Goal: Obtain resource: Obtain resource

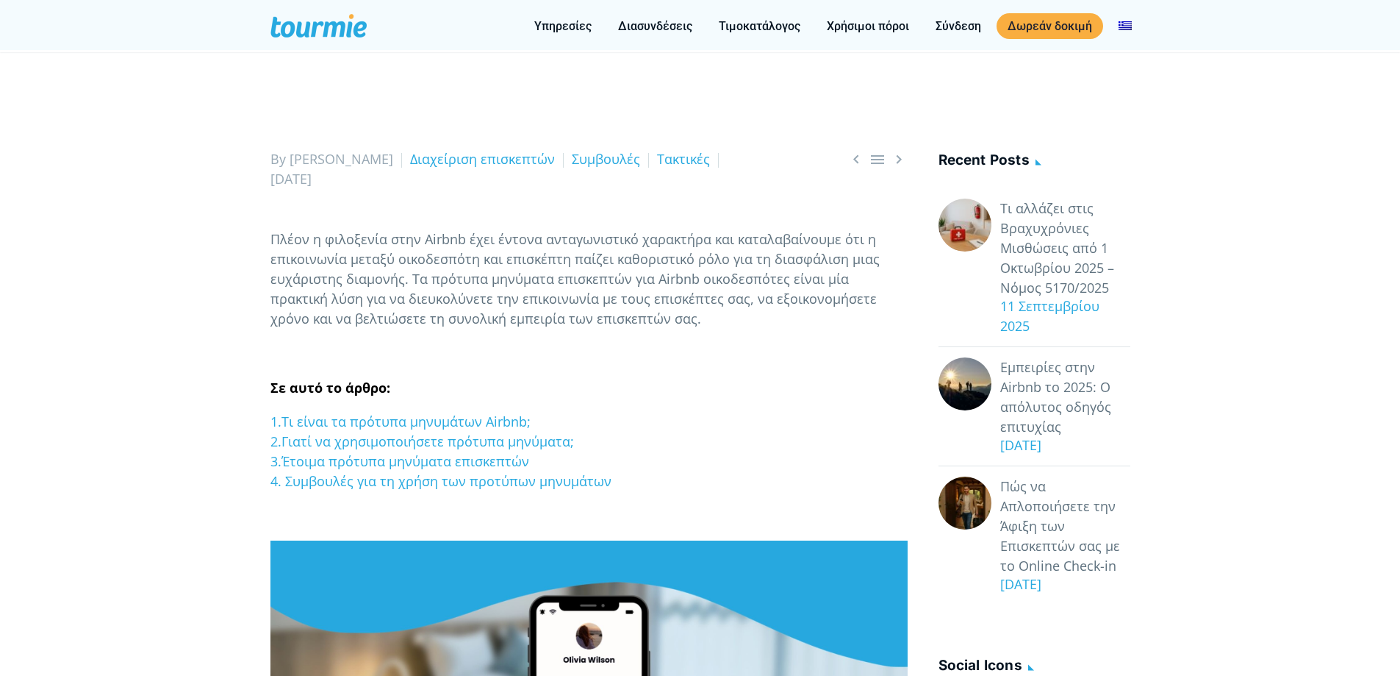
scroll to position [147, 0]
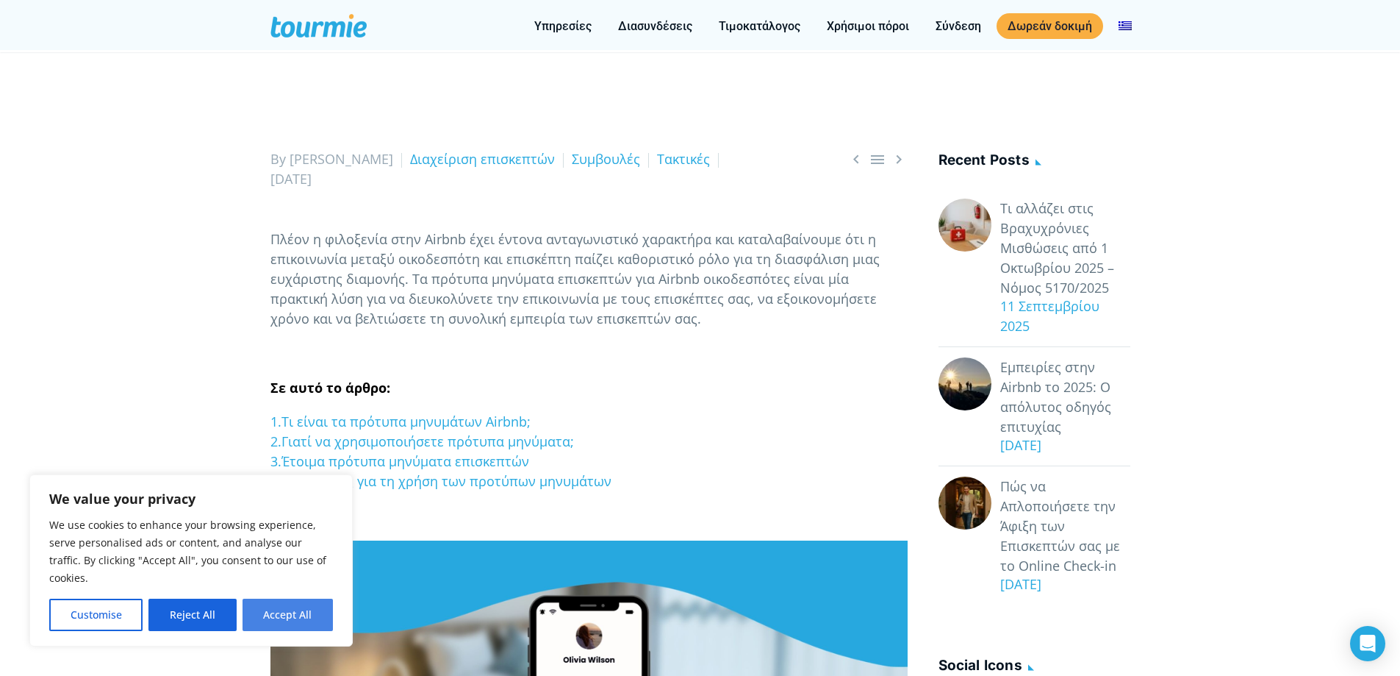
click at [291, 608] on button "Accept All" at bounding box center [288, 614] width 90 height 32
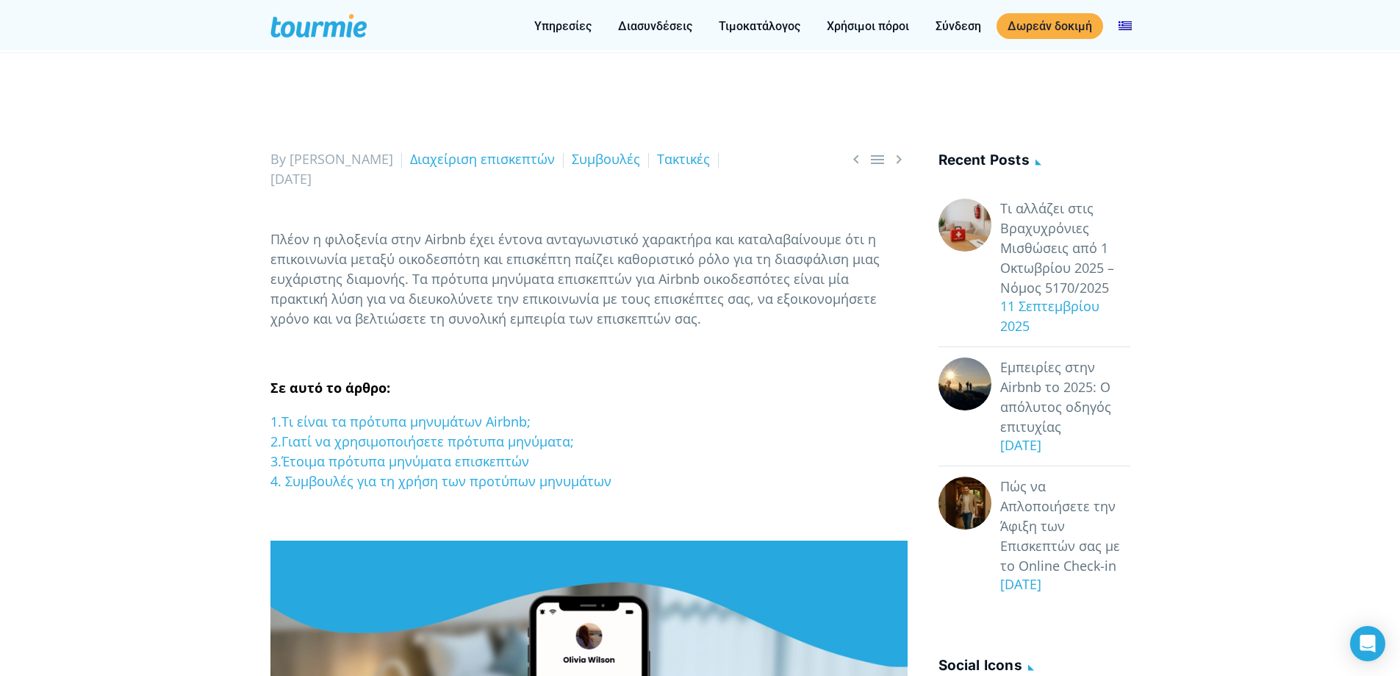
checkbox input "true"
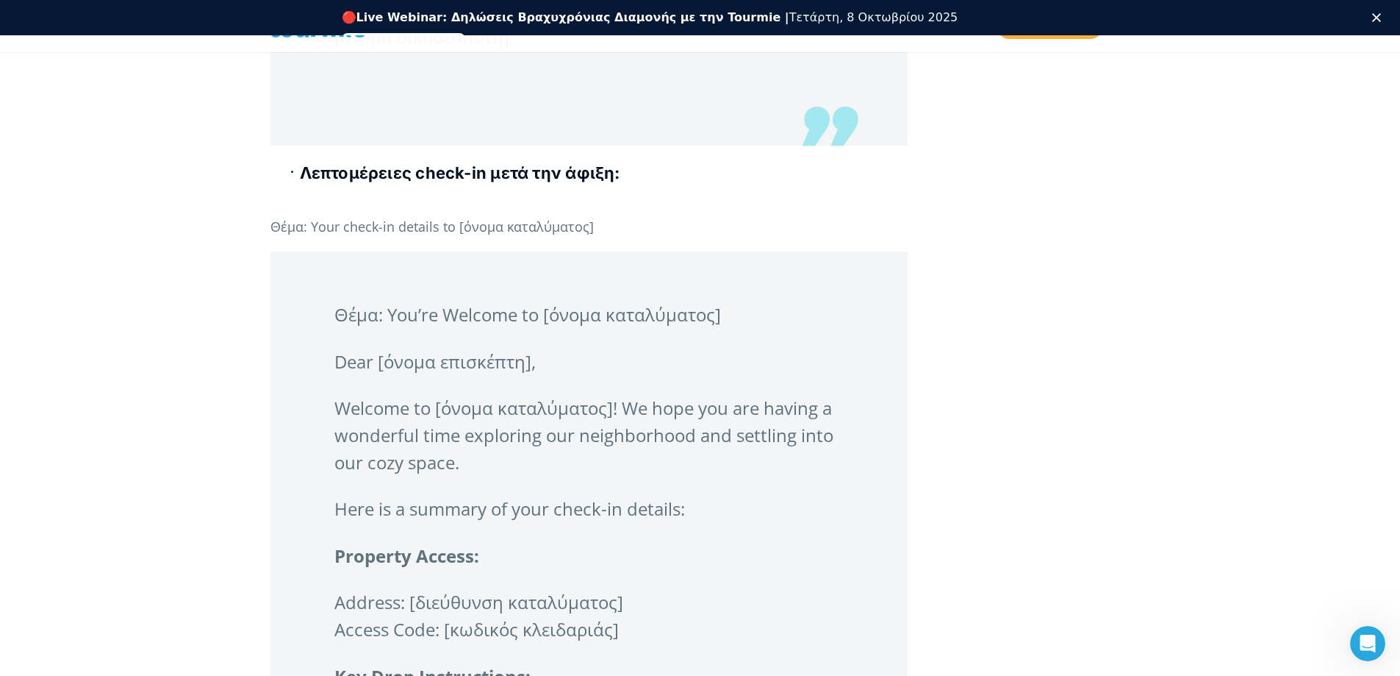
scroll to position [3270, 0]
drag, startPoint x: 300, startPoint y: 203, endPoint x: 629, endPoint y: 207, distance: 328.6
click at [629, 185] on h4 "Λεπτομέρειες check-in μετά την άφιξη:" at bounding box center [604, 173] width 608 height 23
copy b "Λεπτομέρειες check-in μετά την άφιξη:"
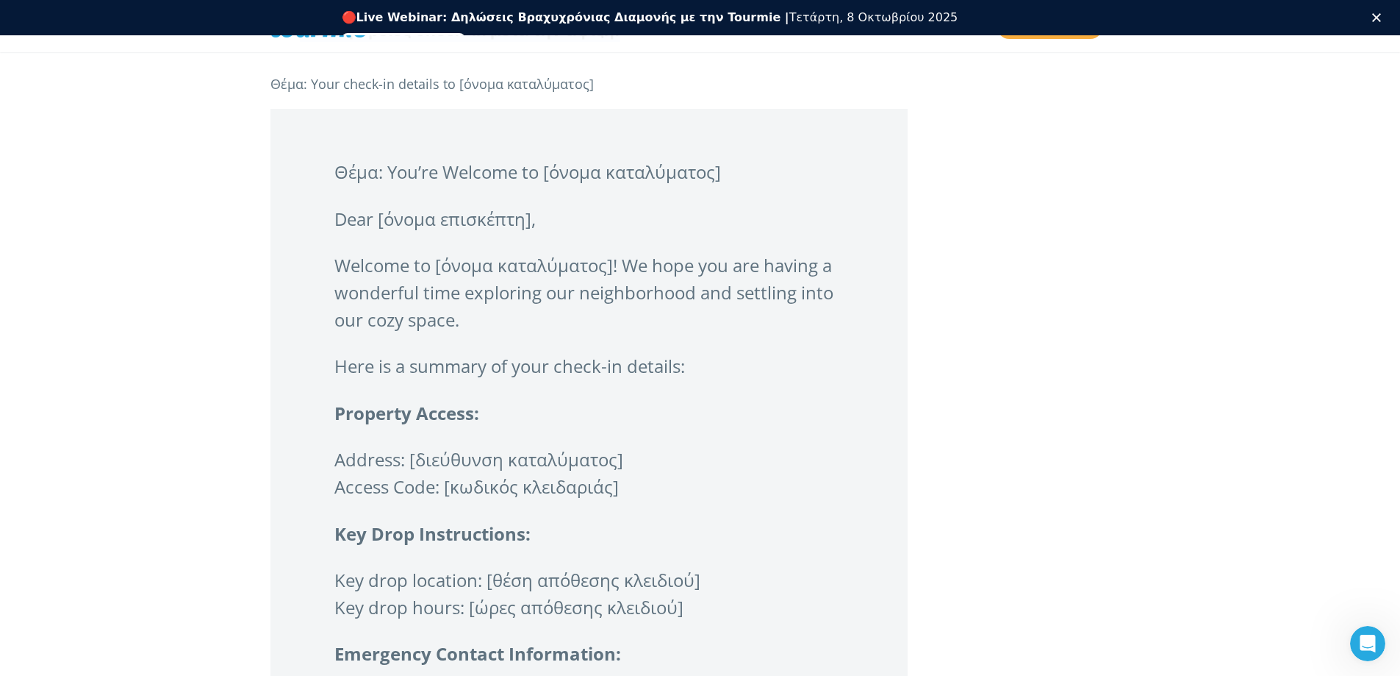
scroll to position [3417, 0]
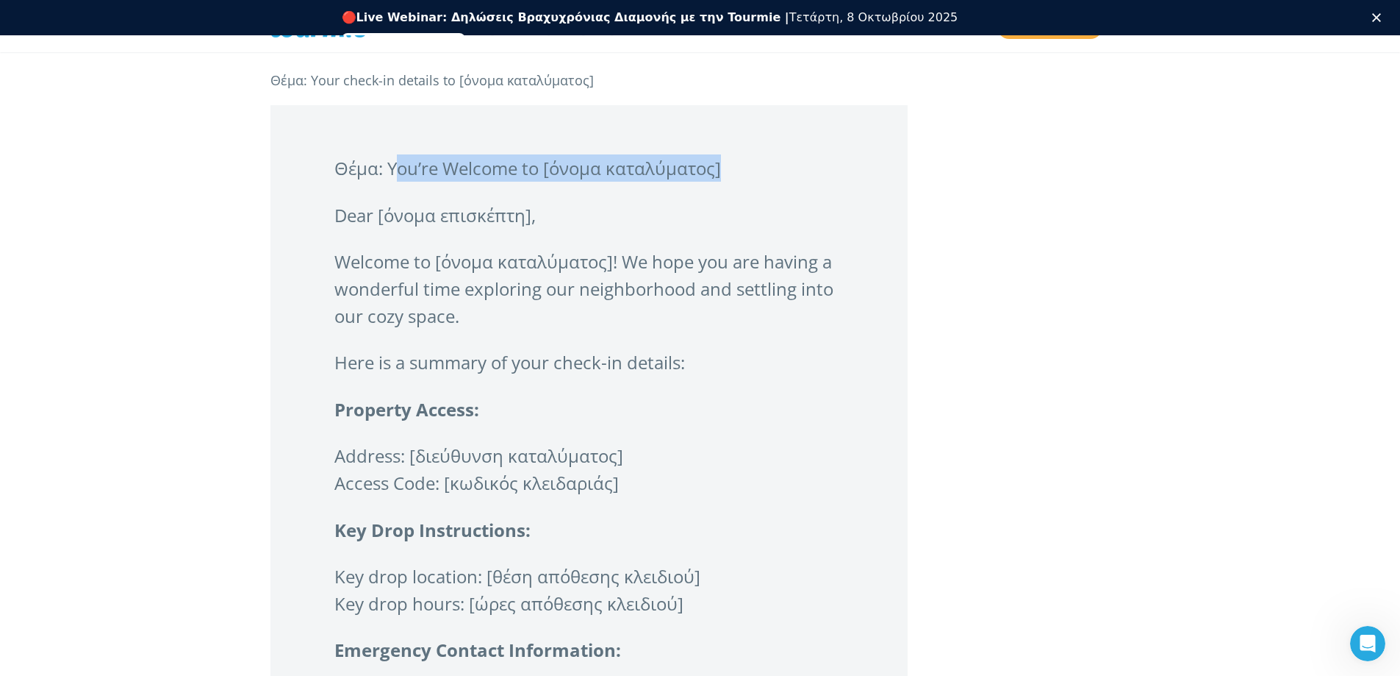
drag, startPoint x: 387, startPoint y: 195, endPoint x: 715, endPoint y: 204, distance: 327.3
click at [716, 182] on p "Θέμα: You’re Welcome to [όνομα καταλύματος]" at bounding box center [588, 167] width 509 height 27
copy p "You’re Welcome to [όνομα καταλύματος"
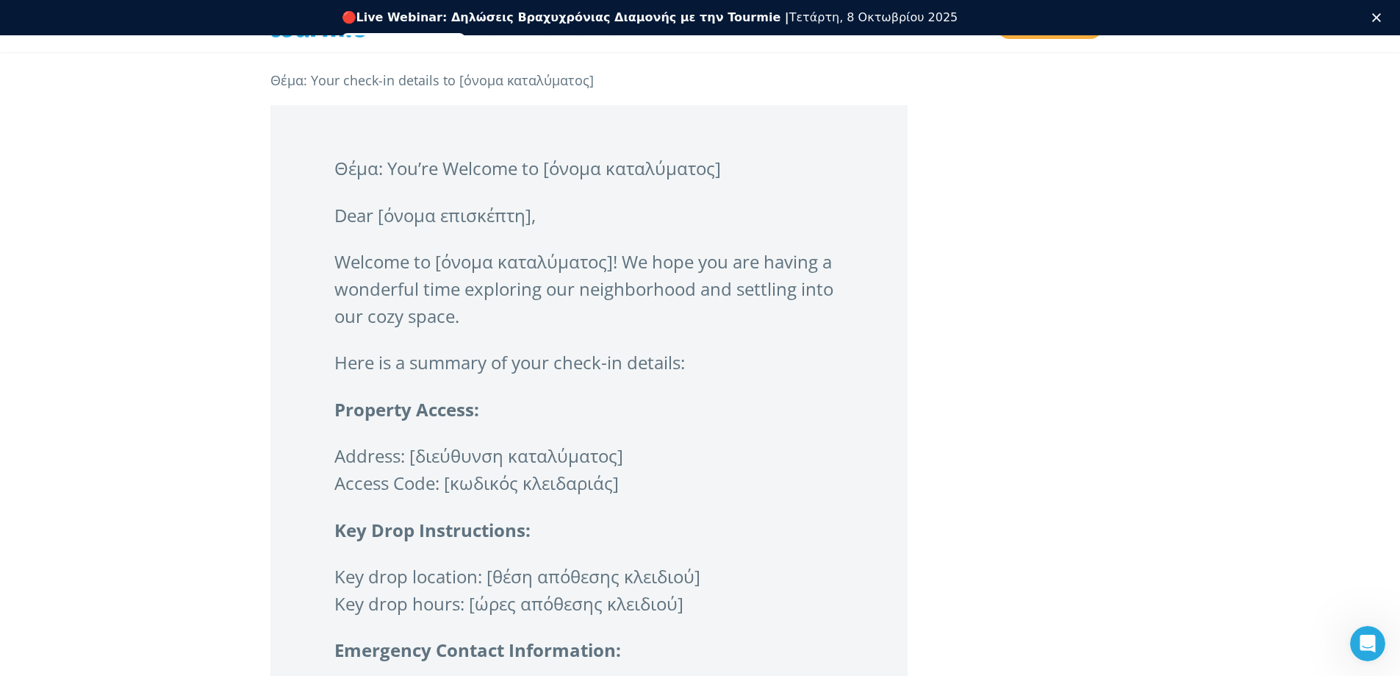
click at [374, 329] on p "Welcome to [όνομα καταλύματος]! We hope you are having a wonderful time explori…" at bounding box center [588, 289] width 509 height 82
click at [365, 311] on p "Welcome to [όνομα καταλύματος]! We hope you are having a wonderful time explori…" at bounding box center [588, 289] width 509 height 82
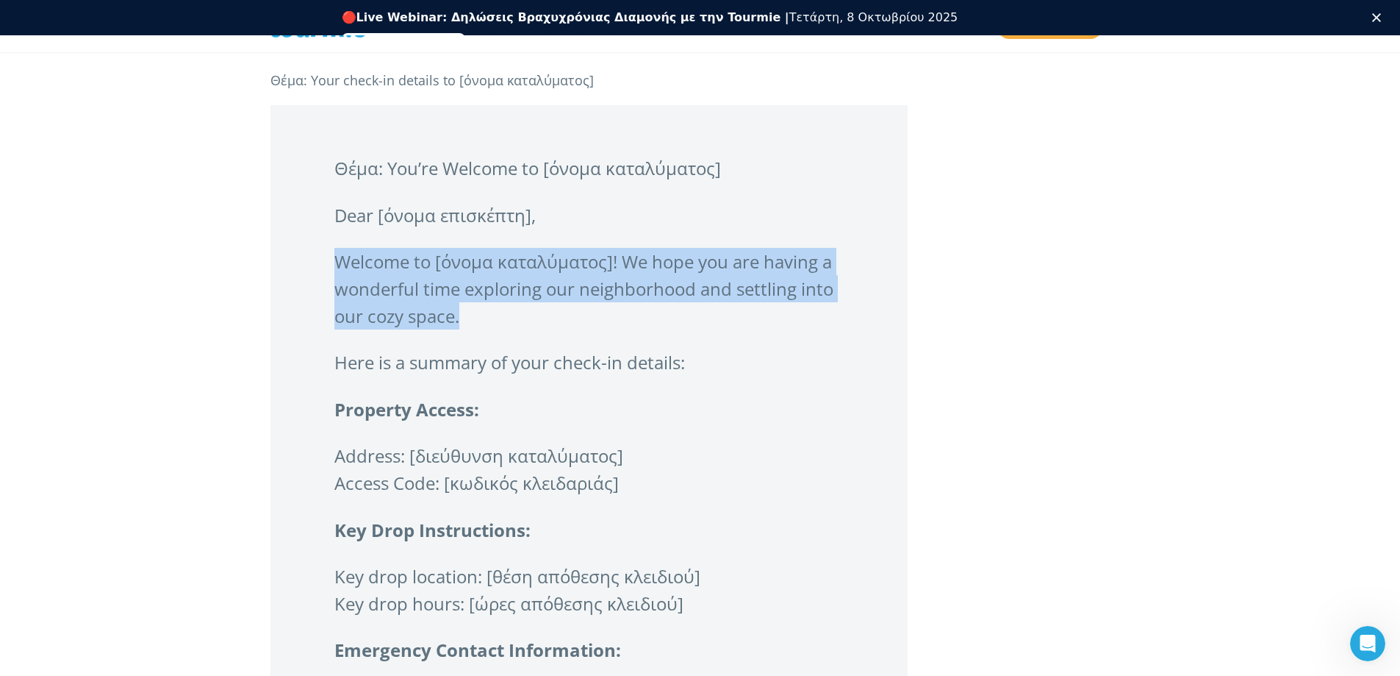
drag, startPoint x: 335, startPoint y: 287, endPoint x: 810, endPoint y: 327, distance: 476.5
click at [822, 329] on p "Welcome to [όνομα καταλύματος]! We hope you are having a wonderful time explori…" at bounding box center [588, 289] width 509 height 82
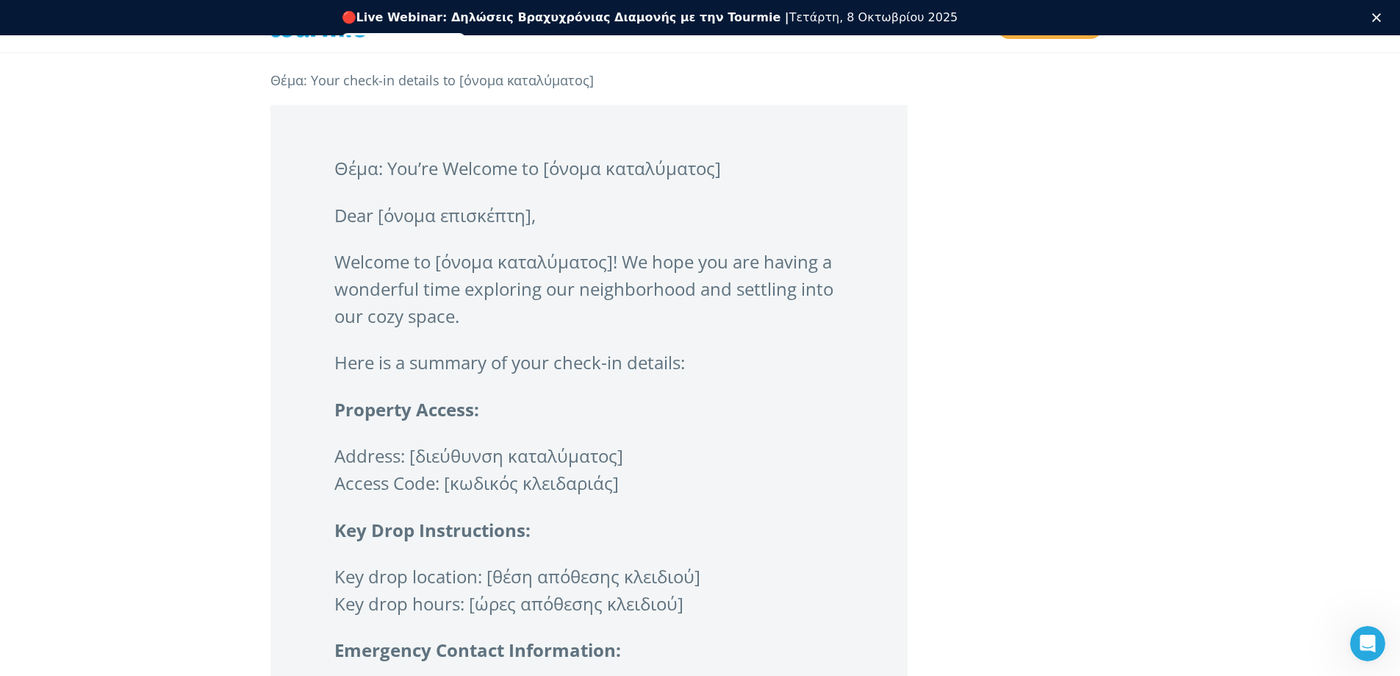
drag, startPoint x: 663, startPoint y: 393, endPoint x: 647, endPoint y: 388, distance: 16.8
click at [663, 376] on p "Here is a summary of your check-in details:" at bounding box center [588, 361] width 509 height 27
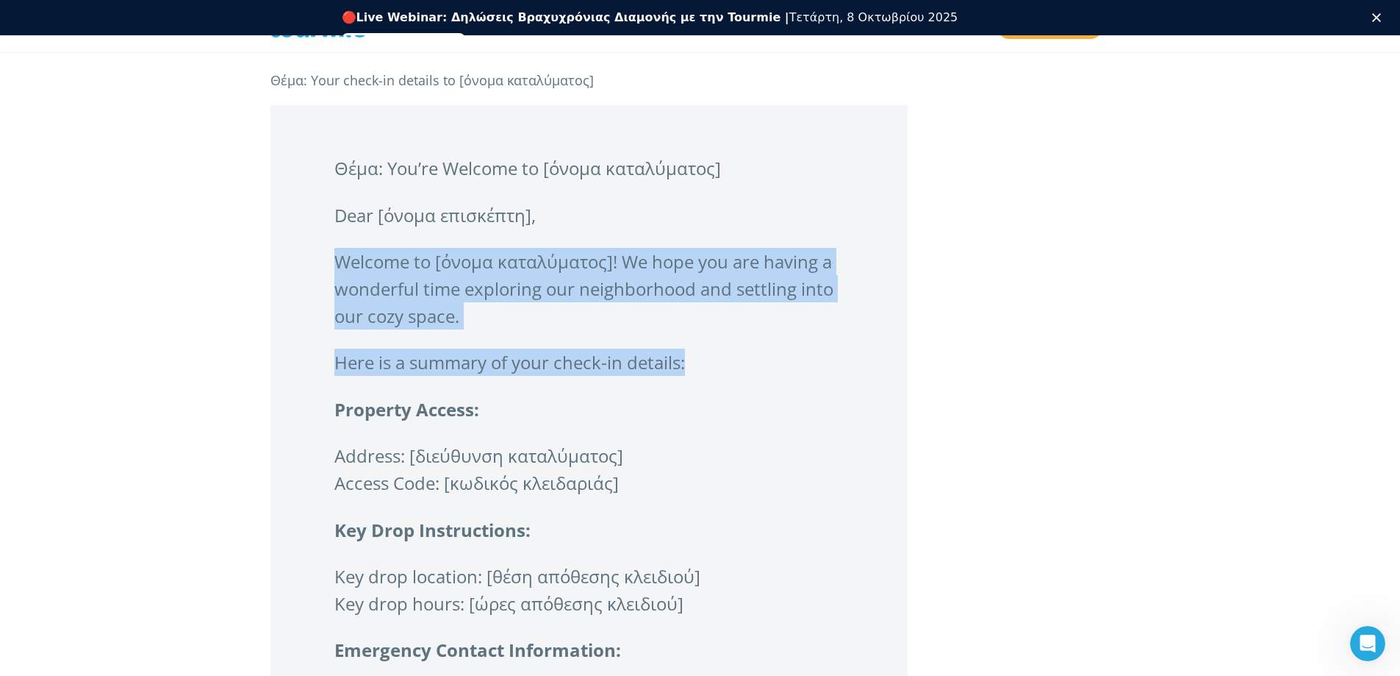
drag, startPoint x: 336, startPoint y: 287, endPoint x: 693, endPoint y: 389, distance: 371.4
click at [693, 389] on blockquote "Θέμα: You’re Welcome to [όνομα καταλύματος] Dear [όνομα επισκέπτη], Welcome to …" at bounding box center [589, 556] width 637 height 903
copy blockquote "Welcome to [όνομα καταλύματος]! We hope you are having a wonderful time explori…"
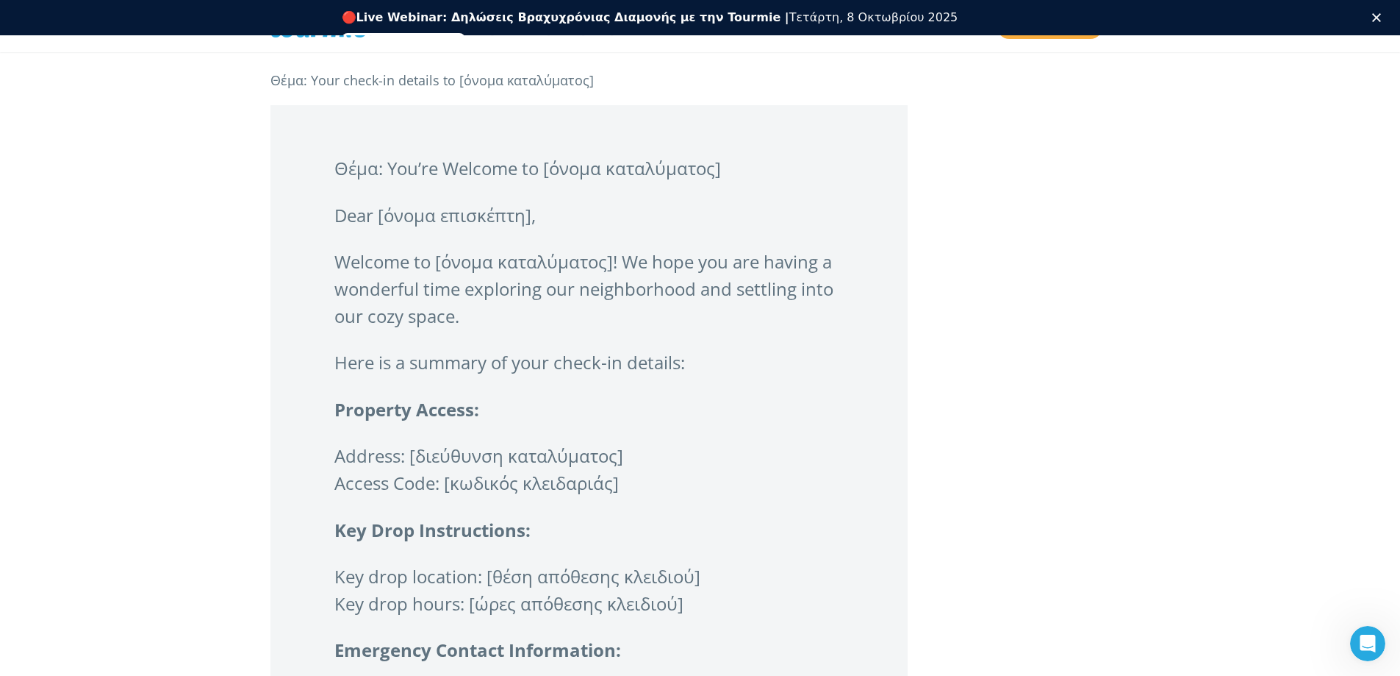
click at [465, 421] on strong "Property Access:" at bounding box center [406, 409] width 145 height 24
drag, startPoint x: 335, startPoint y: 487, endPoint x: 403, endPoint y: 493, distance: 67.9
click at [403, 493] on p "Address: [διεύθυνση καταλύματος] Access Code: [κωδικός κλειδαριάς]" at bounding box center [588, 469] width 509 height 54
drag, startPoint x: 334, startPoint y: 437, endPoint x: 479, endPoint y: 438, distance: 144.8
click at [479, 421] on strong "Property Access:" at bounding box center [406, 409] width 145 height 24
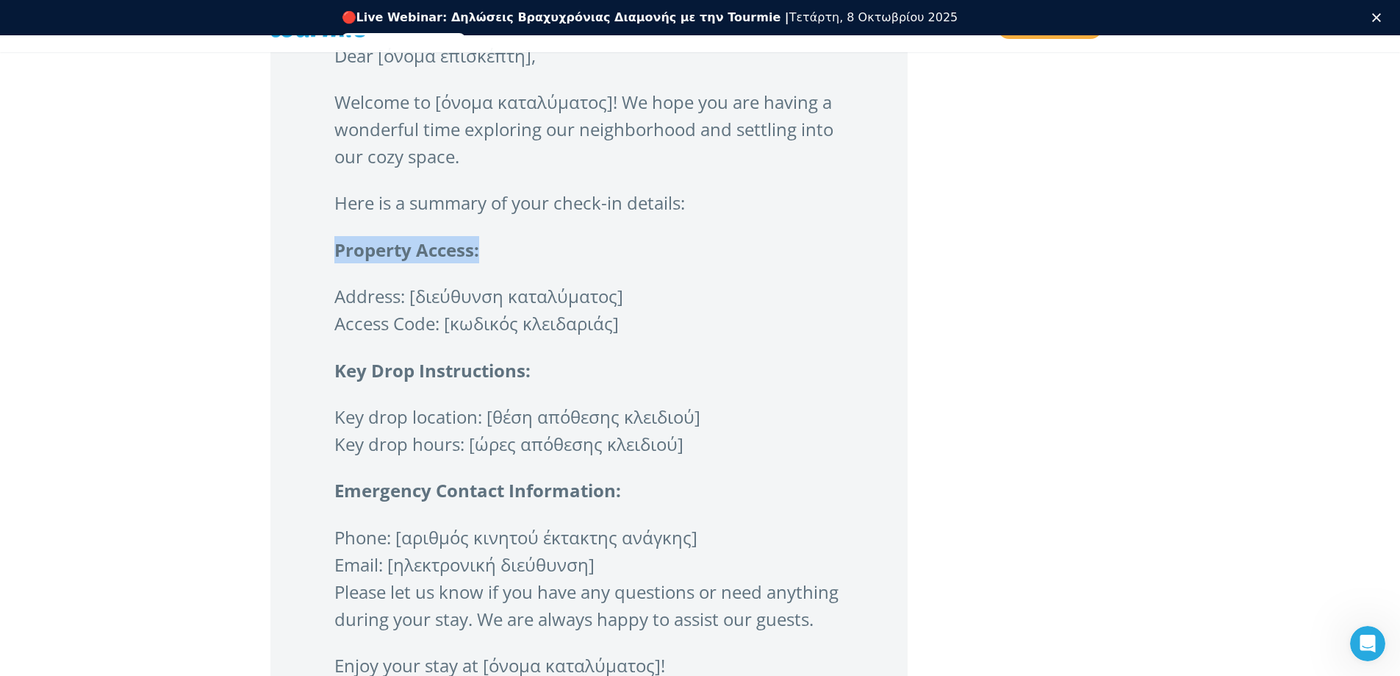
scroll to position [3564, 0]
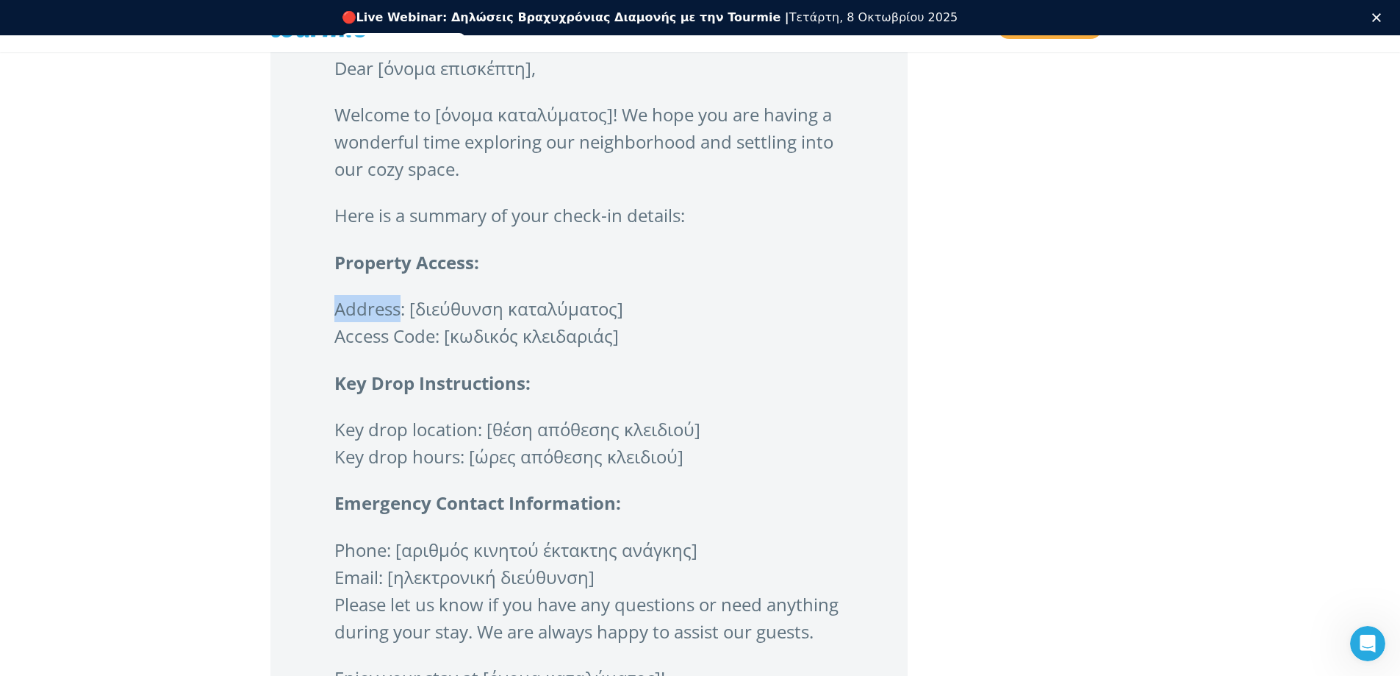
drag, startPoint x: 336, startPoint y: 337, endPoint x: 400, endPoint y: 338, distance: 64.0
click at [400, 338] on p "Address: [διεύθυνση καταλύματος] Access Code: [κωδικός κλειδαριάς]" at bounding box center [588, 322] width 509 height 54
copy p "Address"
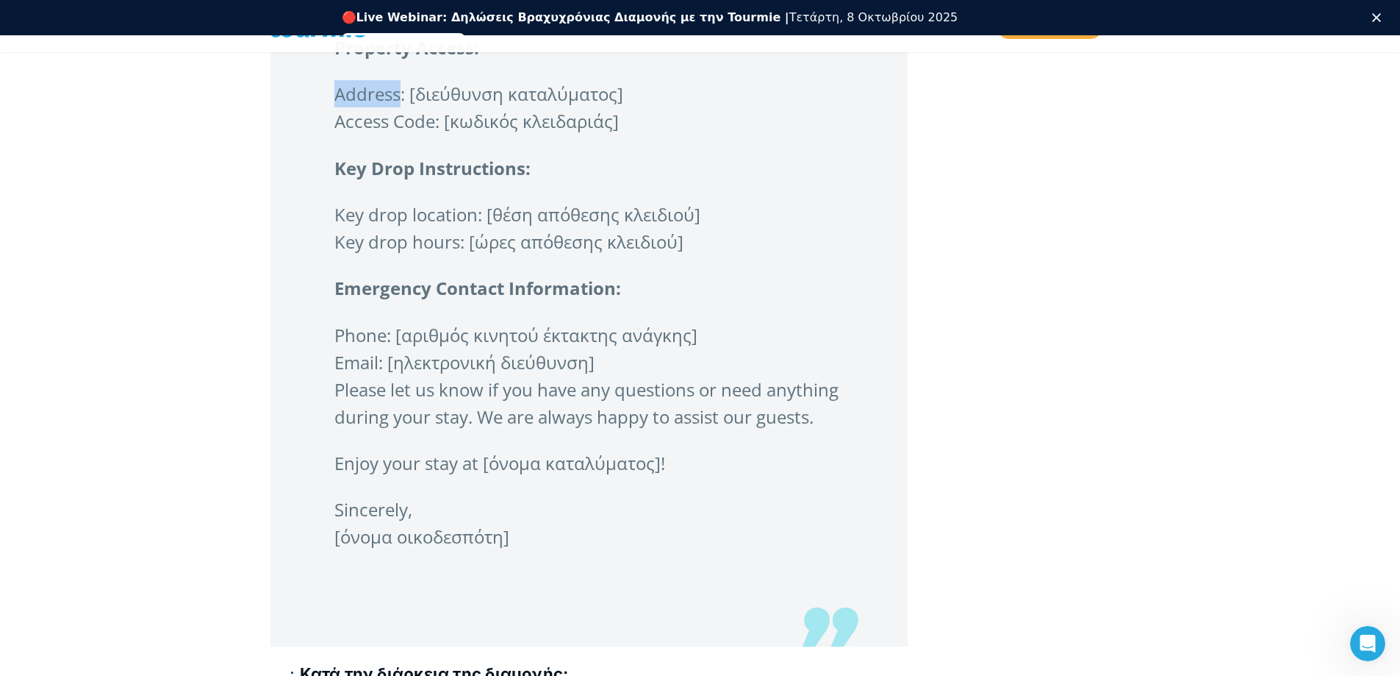
scroll to position [3784, 0]
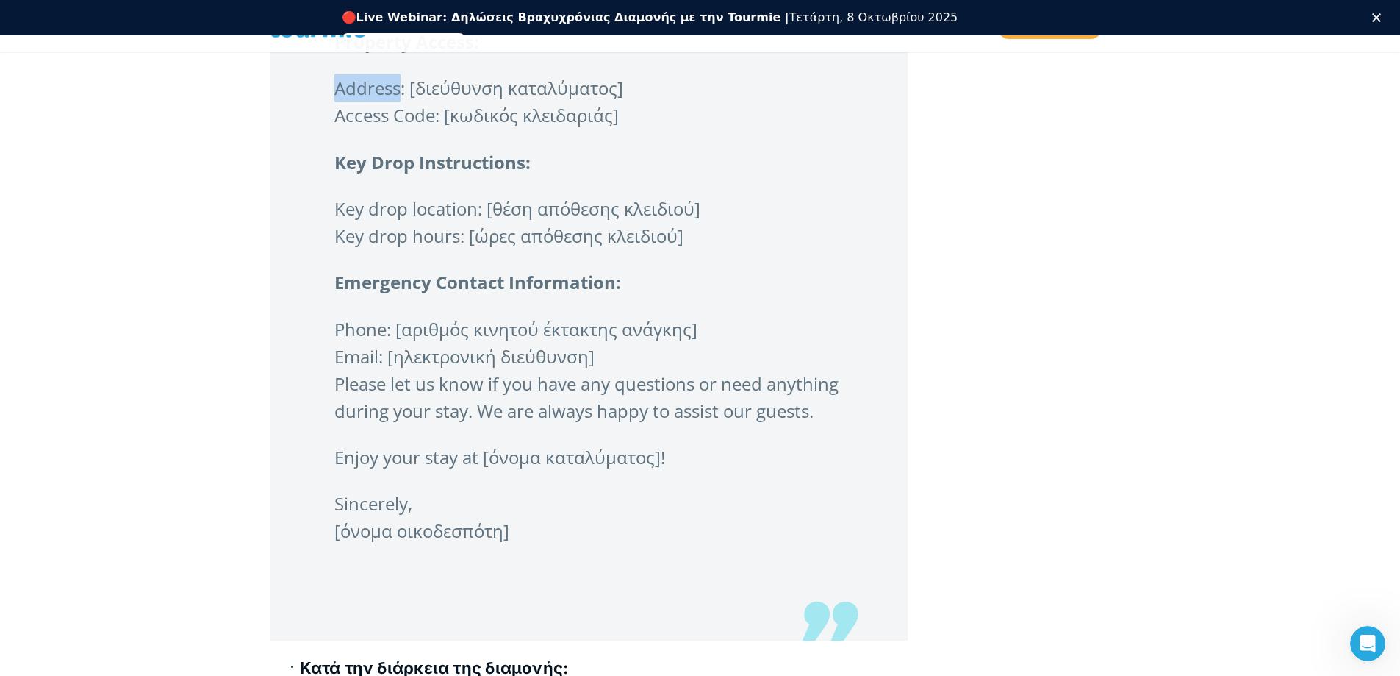
drag, startPoint x: 353, startPoint y: 362, endPoint x: 783, endPoint y: 556, distance: 471.8
click at [783, 556] on blockquote "Θέμα: You’re Welcome to [όνομα καταλύματος] Dear [όνομα επισκέπτη], Welcome to …" at bounding box center [589, 189] width 637 height 903
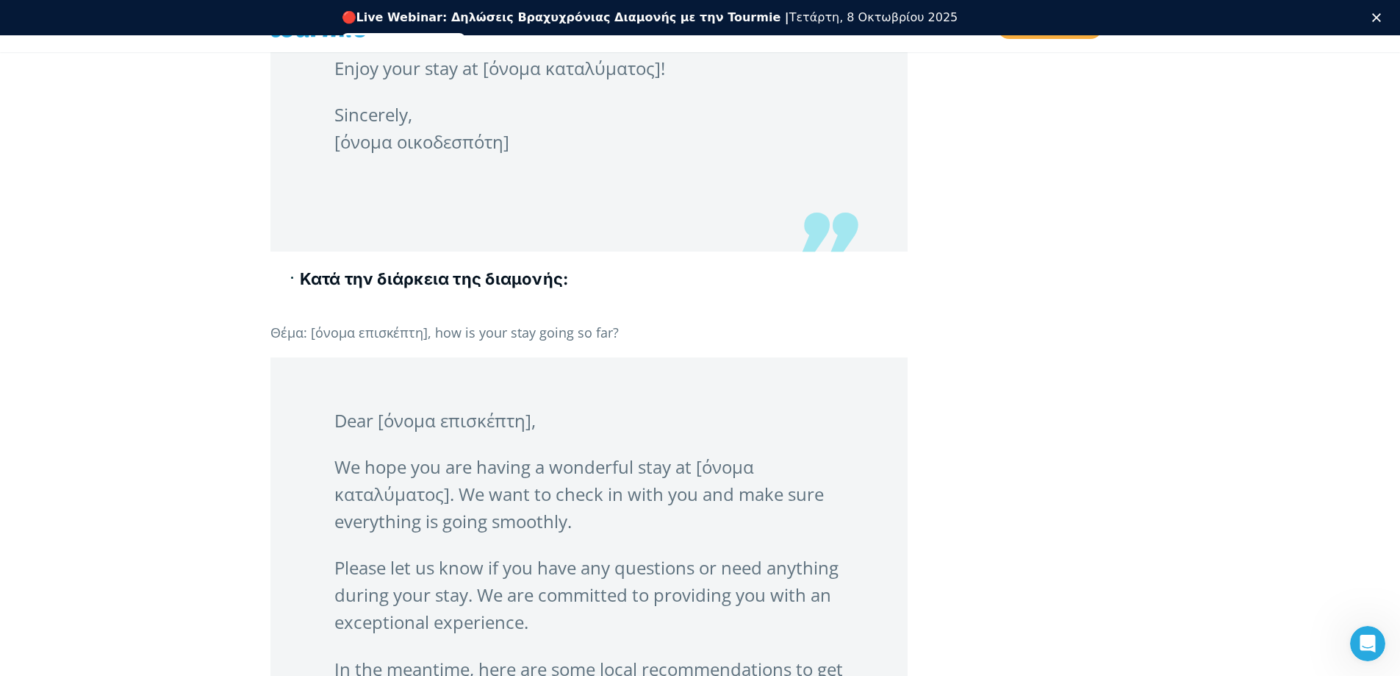
scroll to position [4173, 0]
copy blockquote "Phone: [αριθμός κινητού έκτακτης ανάγκης] Email: [ηλεκτρονική διεύθυνση] Please…"
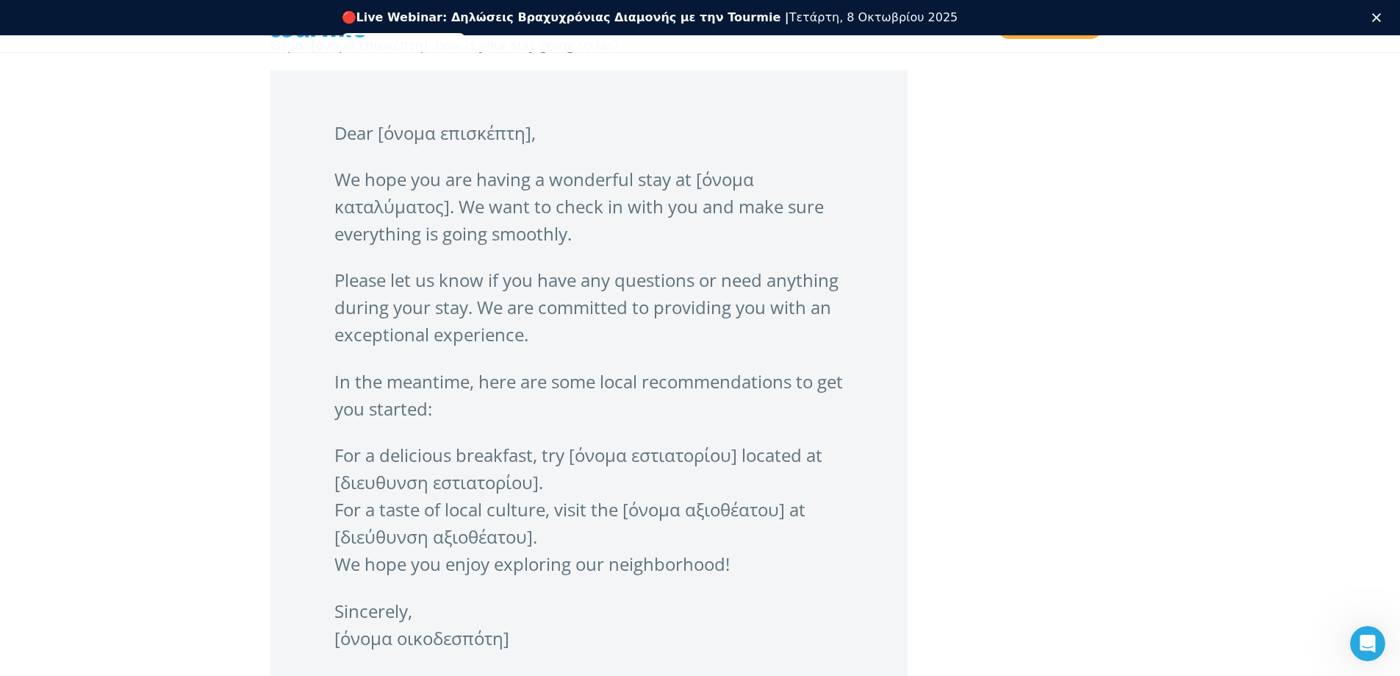
scroll to position [4460, 0]
click at [518, 337] on p "Please let us know if you have any questions or need anything during your stay.…" at bounding box center [588, 308] width 509 height 82
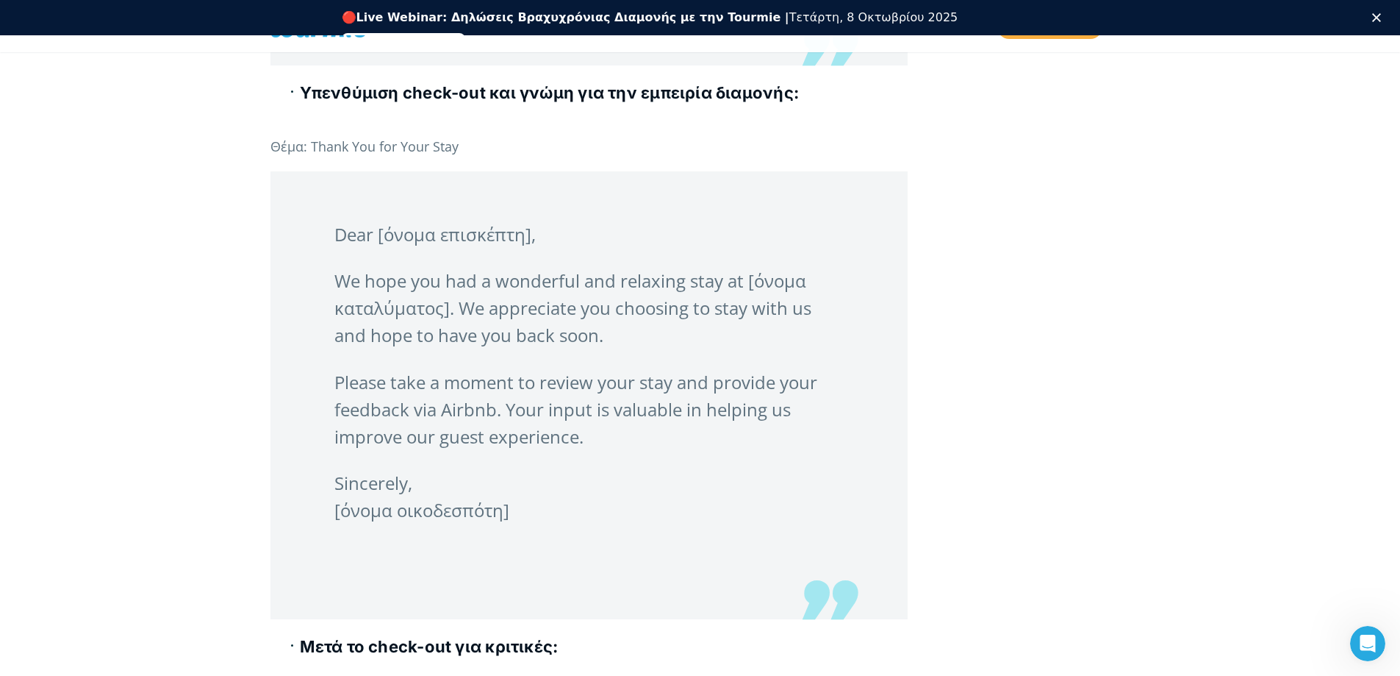
scroll to position [5134, 0]
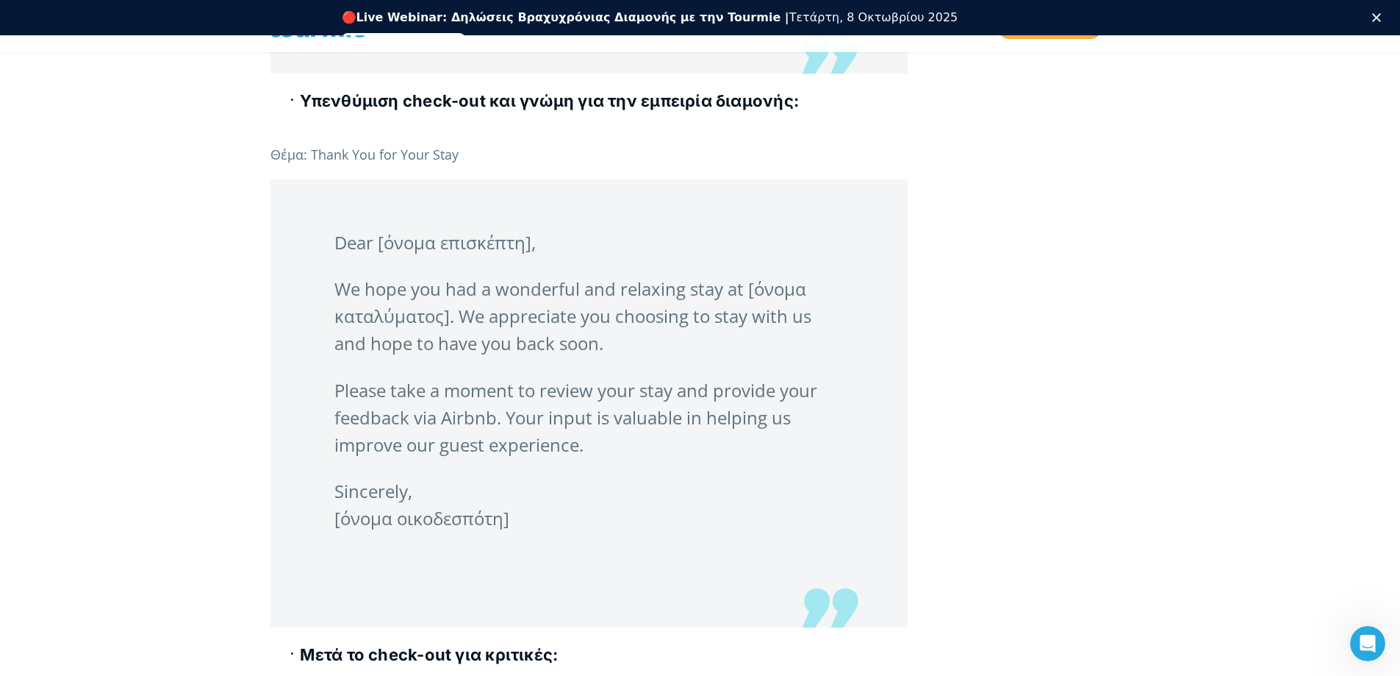
drag, startPoint x: 504, startPoint y: 550, endPoint x: 332, endPoint y: 271, distance: 327.7
click at [332, 271] on blockquote "Dear [όνομα επισκέπτη], We hope you had a wonderful and relaxing stay at [όνομα…" at bounding box center [589, 403] width 637 height 448
drag, startPoint x: 391, startPoint y: 329, endPoint x: 301, endPoint y: 122, distance: 225.2
click at [301, 110] on b "Υπενθύμιση check-out και γνώμη για την εμπειρία διαμονής:" at bounding box center [550, 100] width 500 height 19
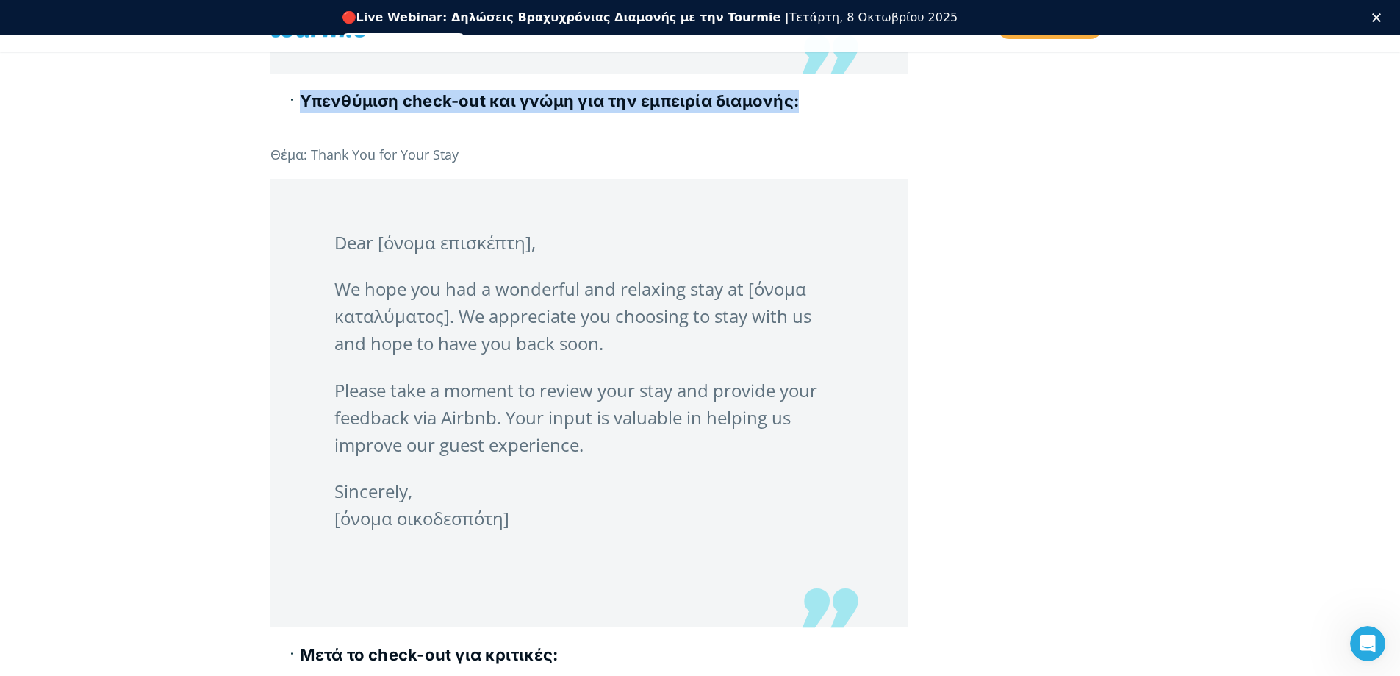
drag, startPoint x: 290, startPoint y: 126, endPoint x: 776, endPoint y: 119, distance: 486.7
click at [800, 119] on ul "Υπενθύμιση check-out και γνώμη για την εμπειρία διαμονής:" at bounding box center [589, 111] width 637 height 42
copy b "Υπενθύμιση check-out και γνώμη για την εμπειρία διαμονής:"
drag, startPoint x: 334, startPoint y: 269, endPoint x: 645, endPoint y: 552, distance: 420.5
click at [645, 552] on blockquote "Dear [όνομα επισκέπτη], We hope you had a wonderful and relaxing stay at [όνομα…" at bounding box center [589, 403] width 637 height 448
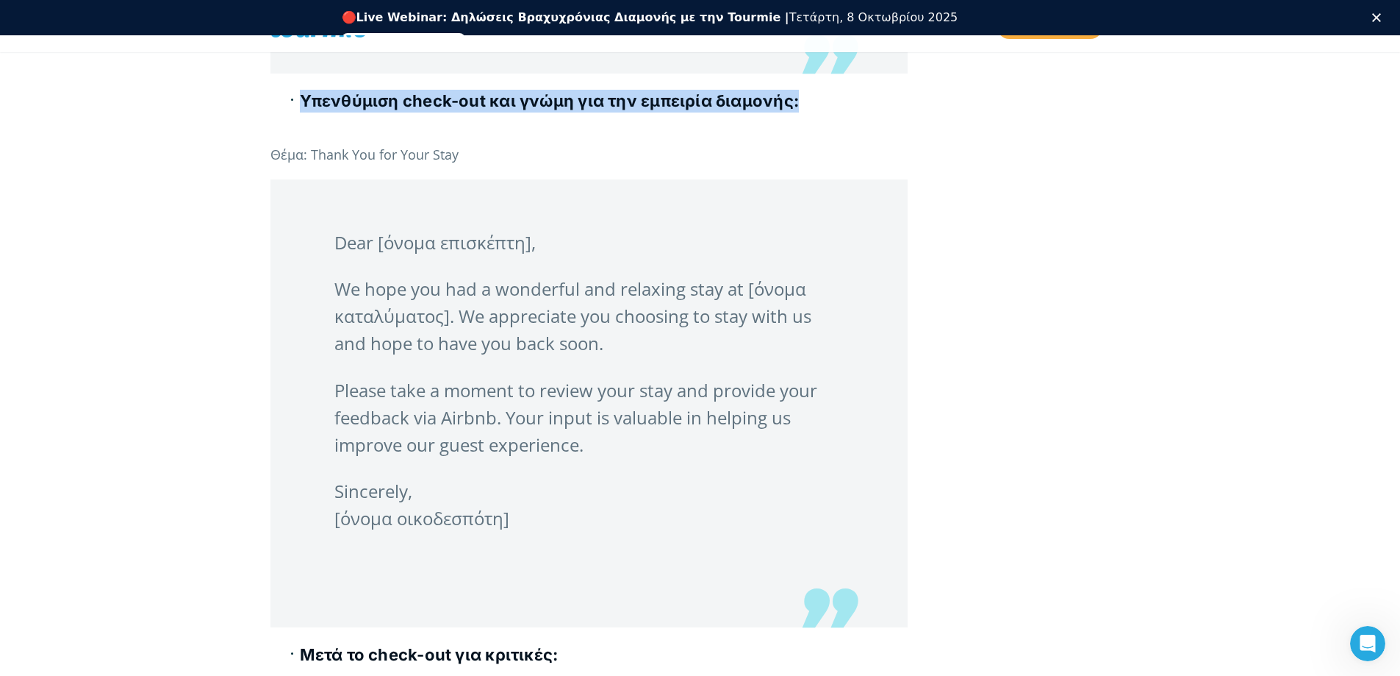
copy blockquote "Dear [όνομα επισκέπτη], We hope you had a wonderful and relaxing stay at [όνομα…"
click at [713, 531] on p "Sincerely, [όνομα οικοδεσπότη]" at bounding box center [588, 504] width 509 height 54
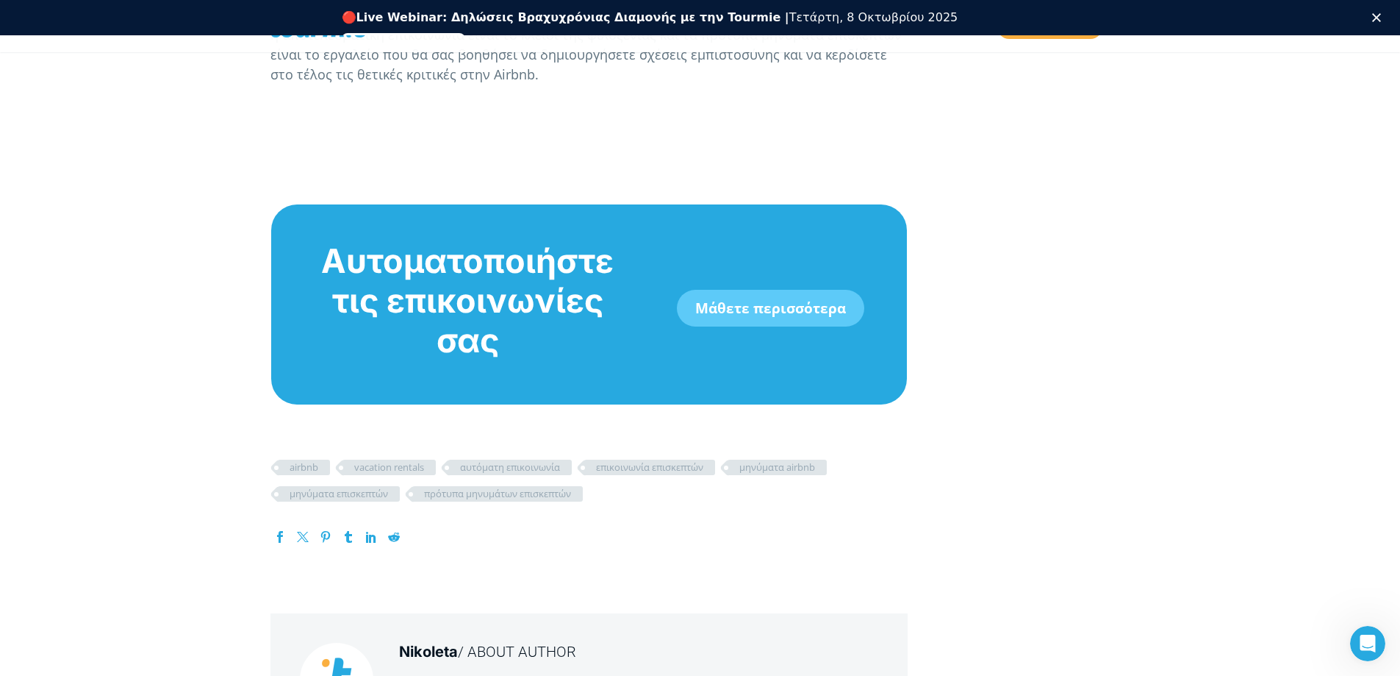
scroll to position [8242, 0]
